Goal: Task Accomplishment & Management: Use online tool/utility

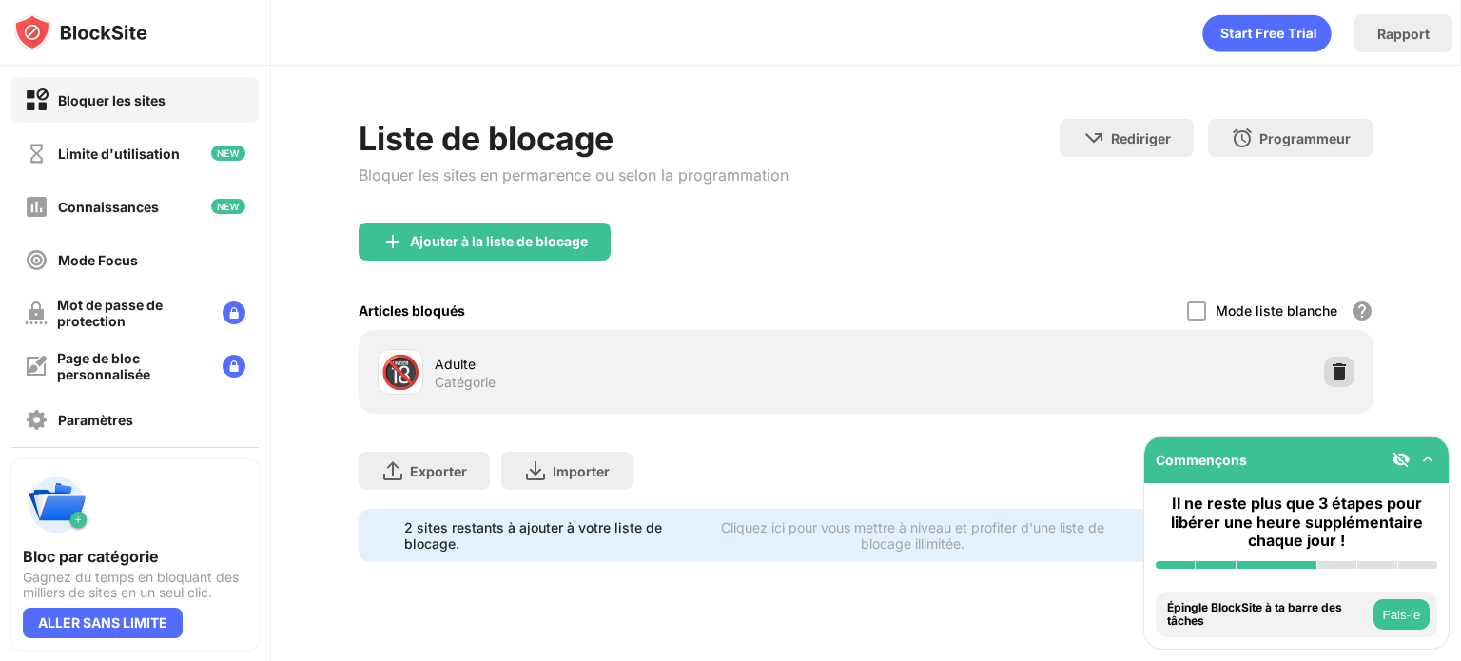
click at [1337, 364] on img at bounding box center [1339, 371] width 19 height 19
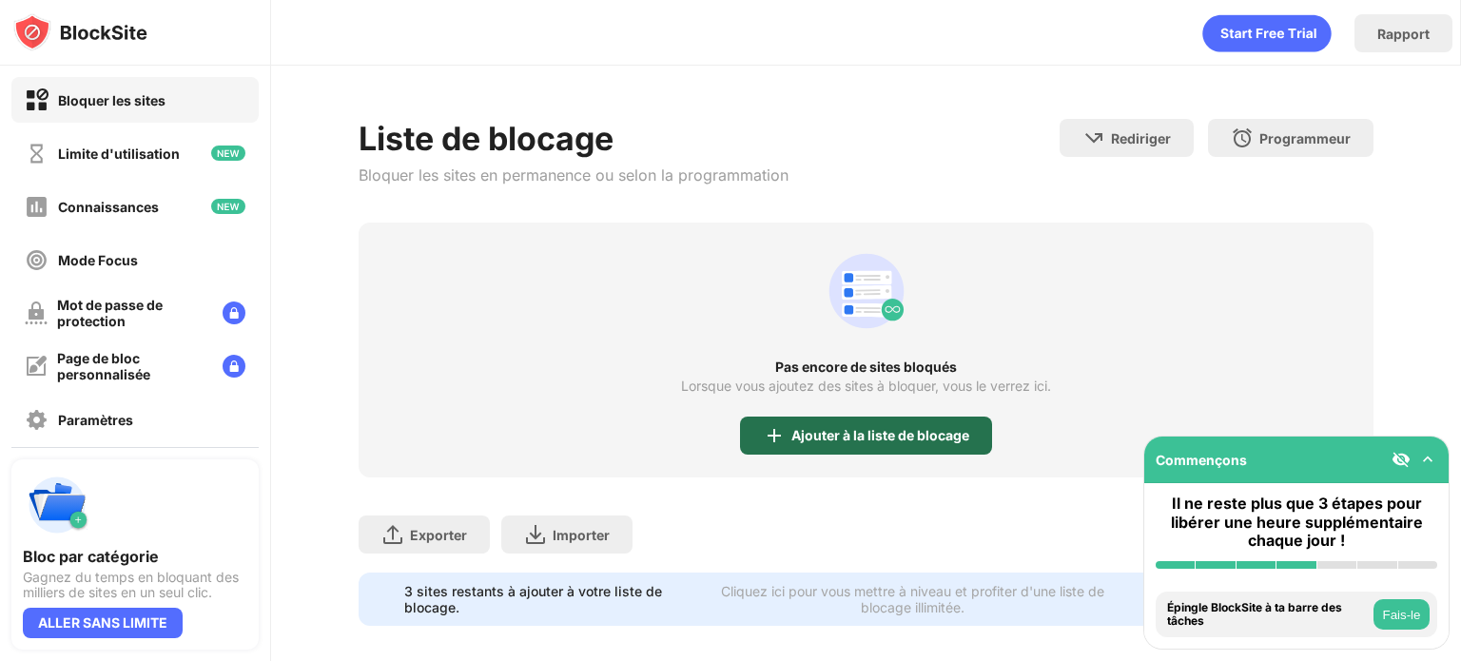
click at [912, 425] on div "Ajouter à la liste de blocage" at bounding box center [866, 436] width 252 height 38
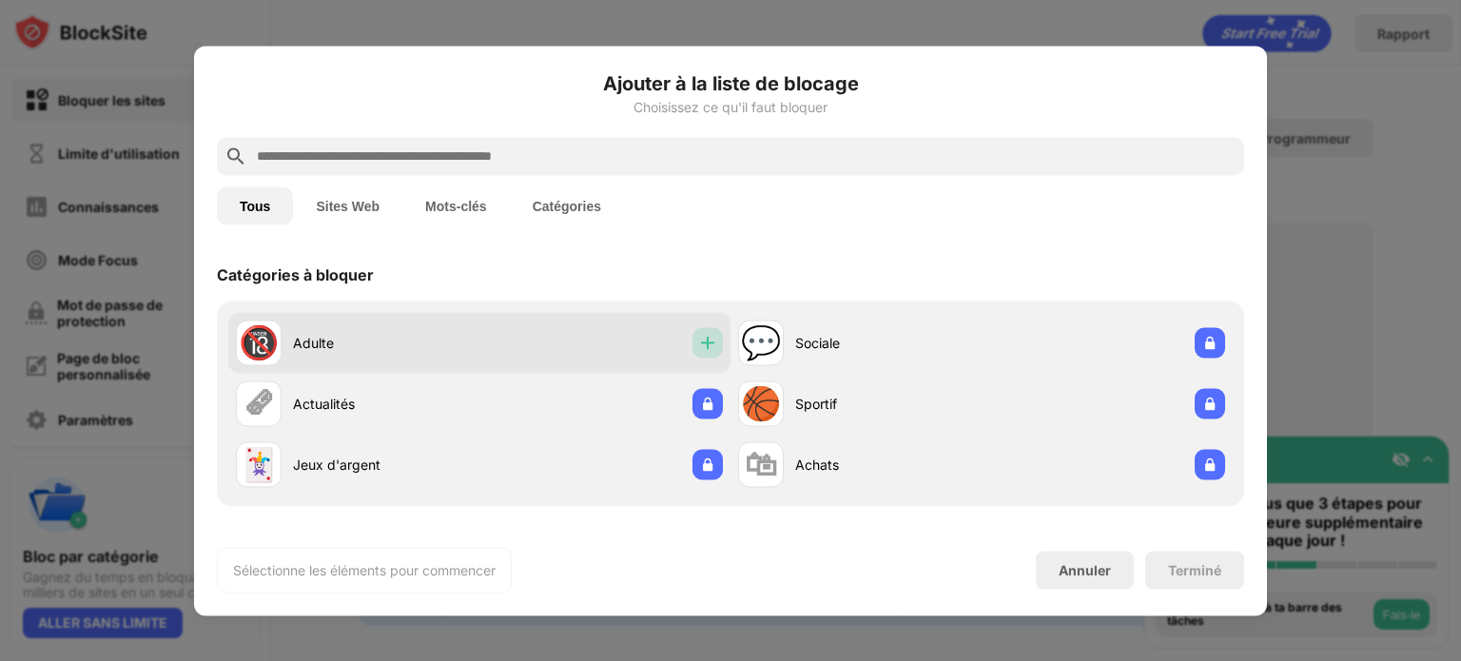
click at [703, 351] on img at bounding box center [707, 342] width 19 height 19
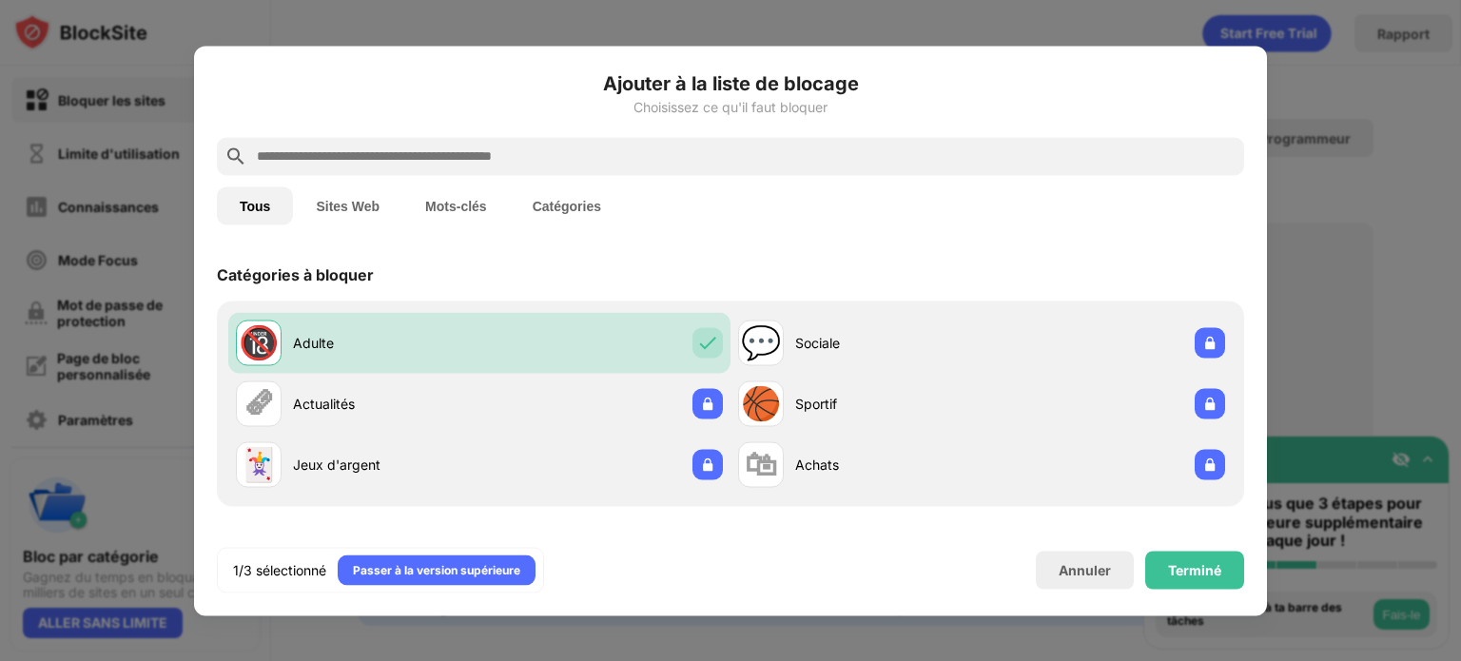
click at [1189, 589] on div "1/3 sélectionné Passer à la version supérieure Annuler Terminé" at bounding box center [730, 570] width 1027 height 46
click at [1189, 589] on div "Terminé" at bounding box center [1194, 570] width 99 height 38
